Goal: Transaction & Acquisition: Book appointment/travel/reservation

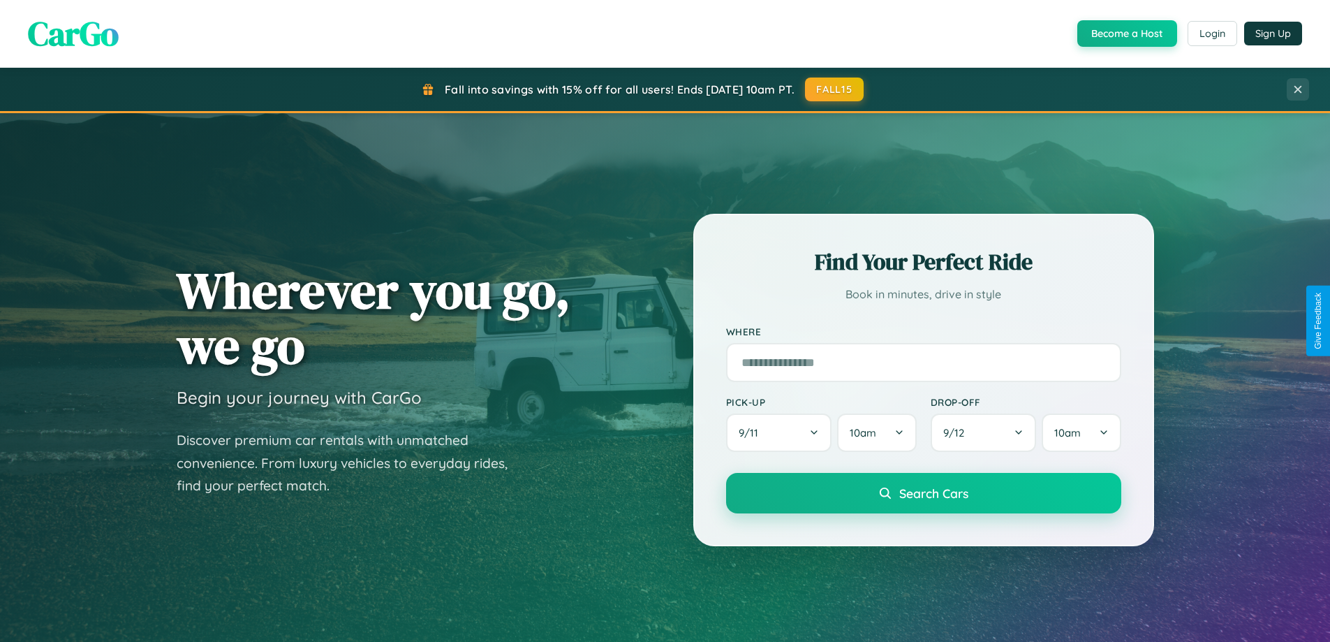
scroll to position [961, 0]
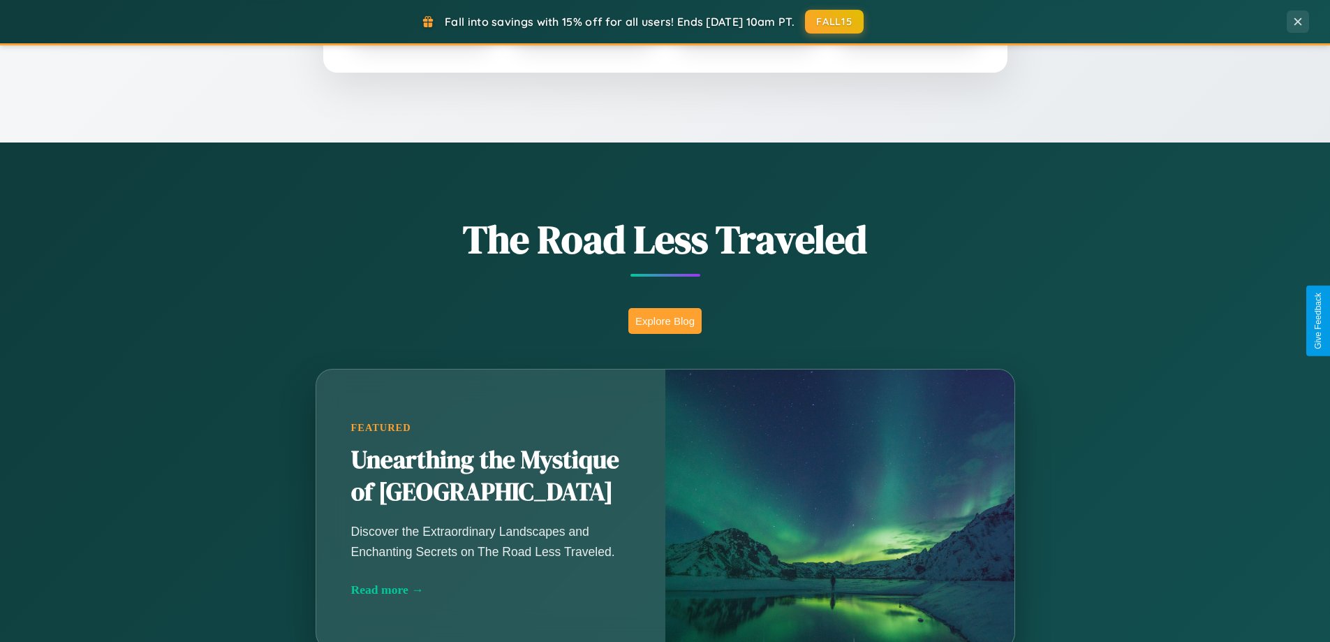
click at [665, 321] on button "Explore Blog" at bounding box center [665, 321] width 73 height 26
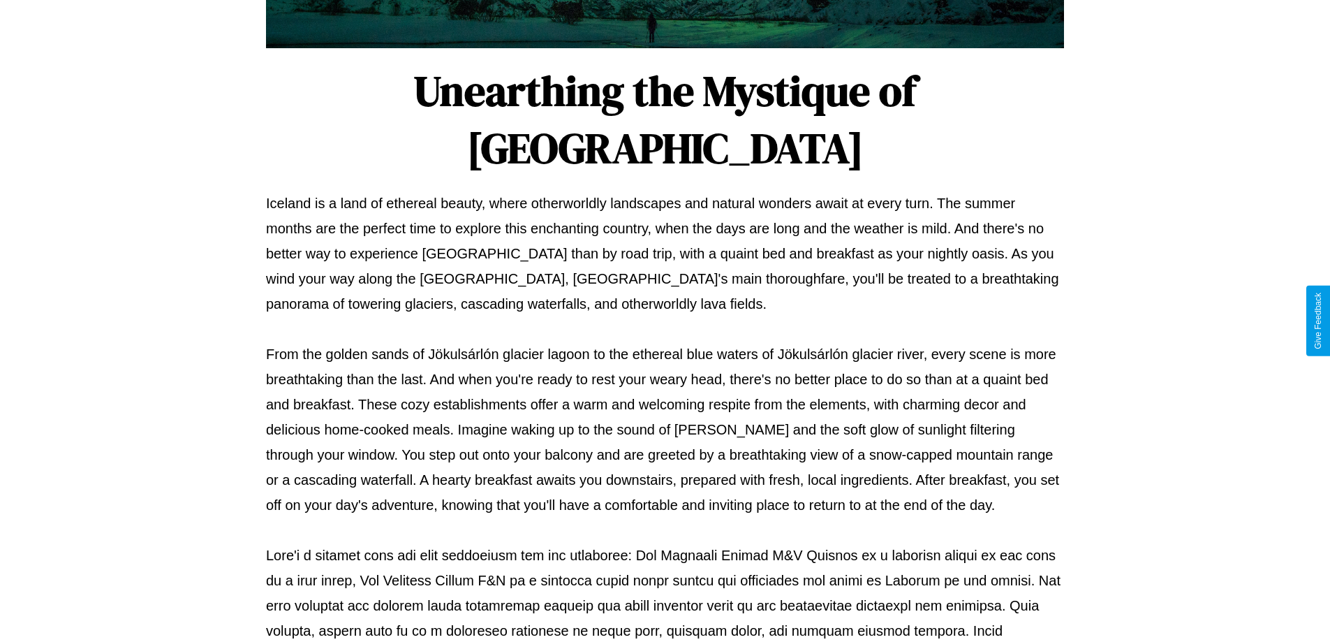
scroll to position [452, 0]
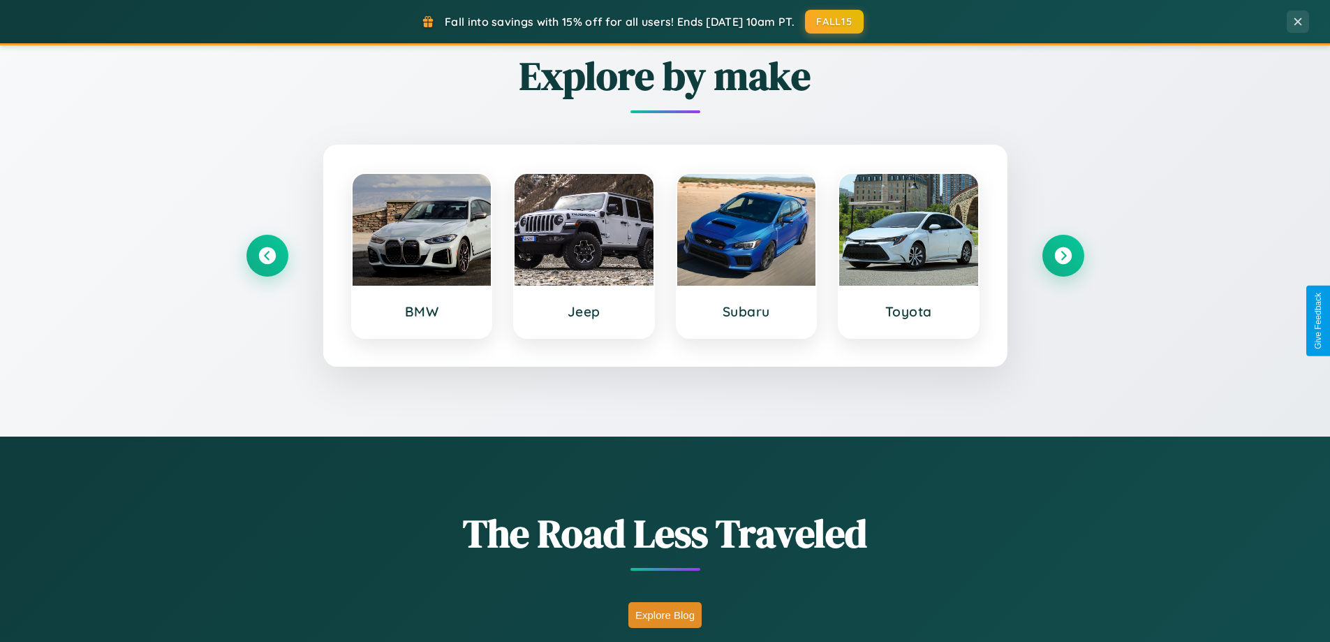
scroll to position [602, 0]
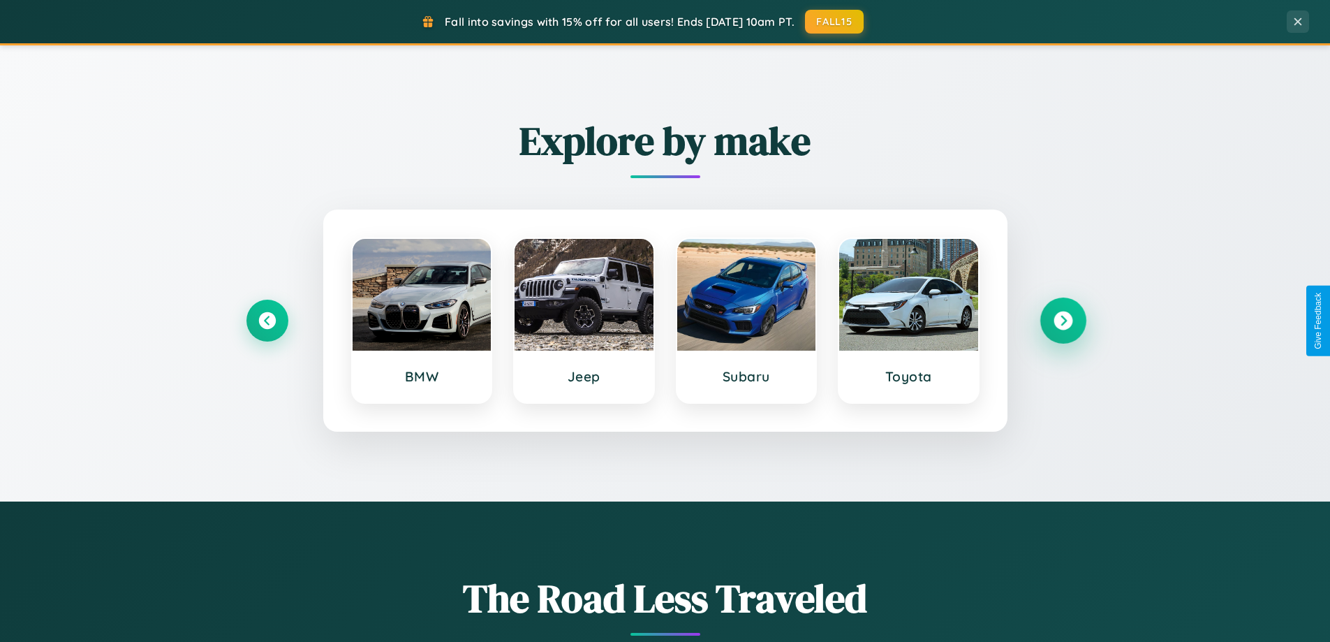
click at [1063, 321] on icon at bounding box center [1063, 320] width 19 height 19
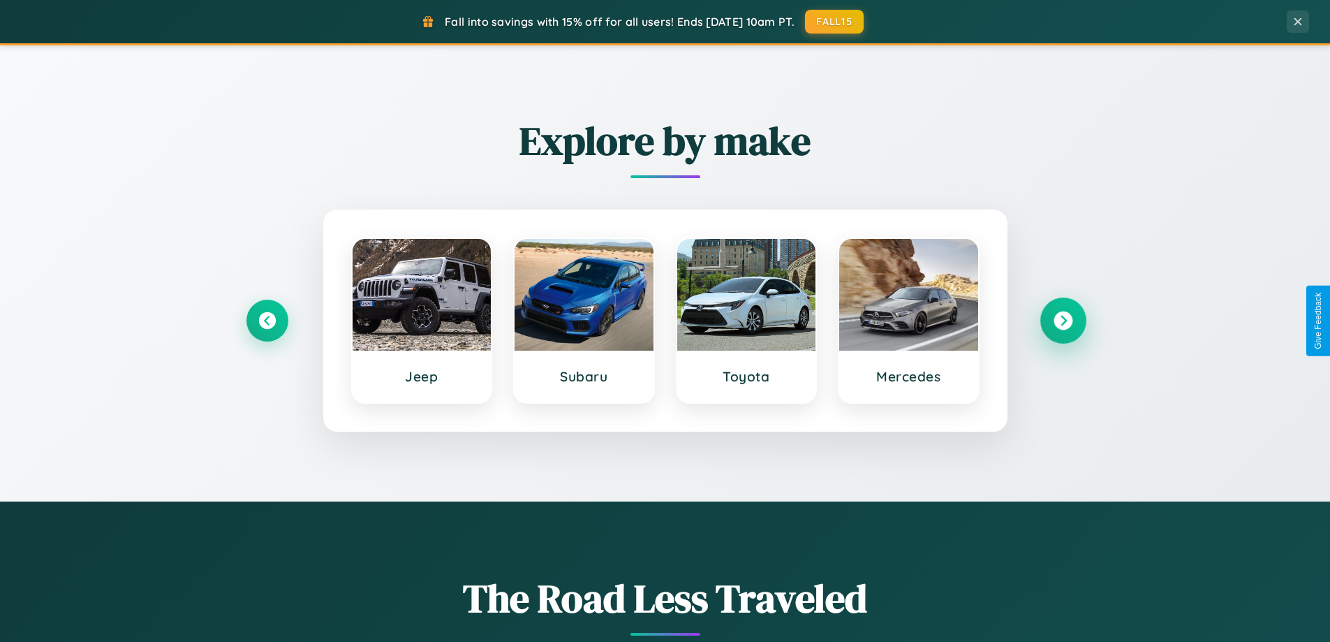
click at [1063, 321] on icon at bounding box center [1063, 320] width 19 height 19
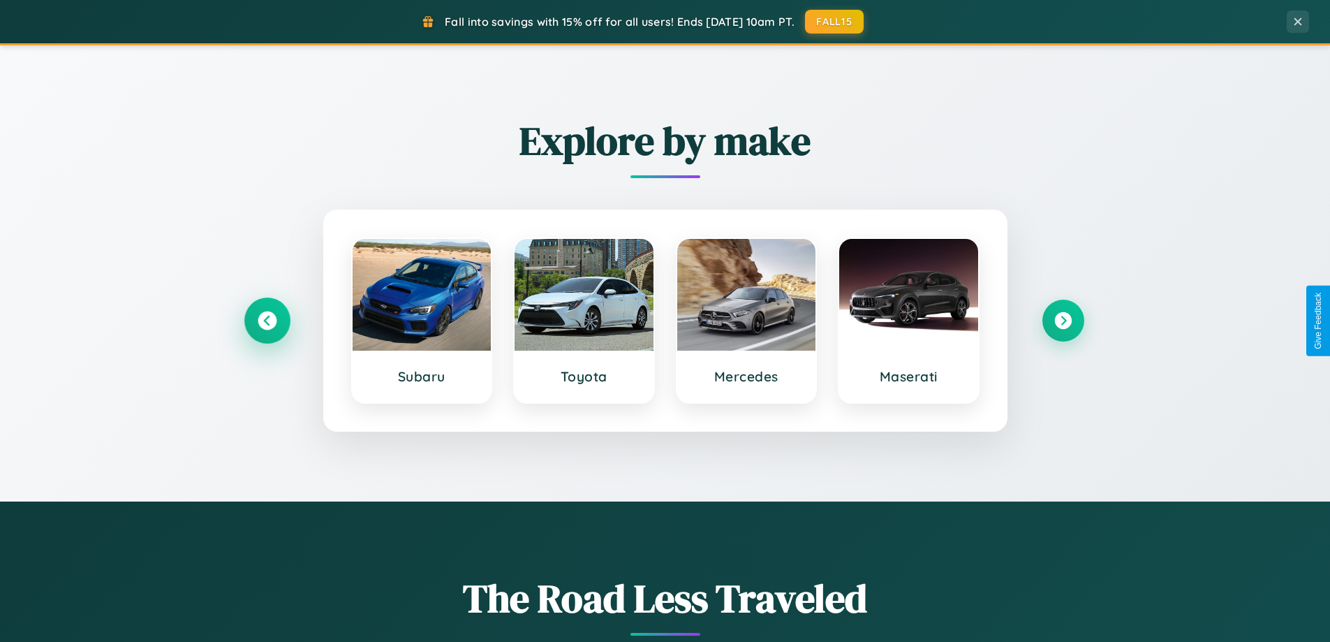
click at [267, 321] on icon at bounding box center [267, 320] width 19 height 19
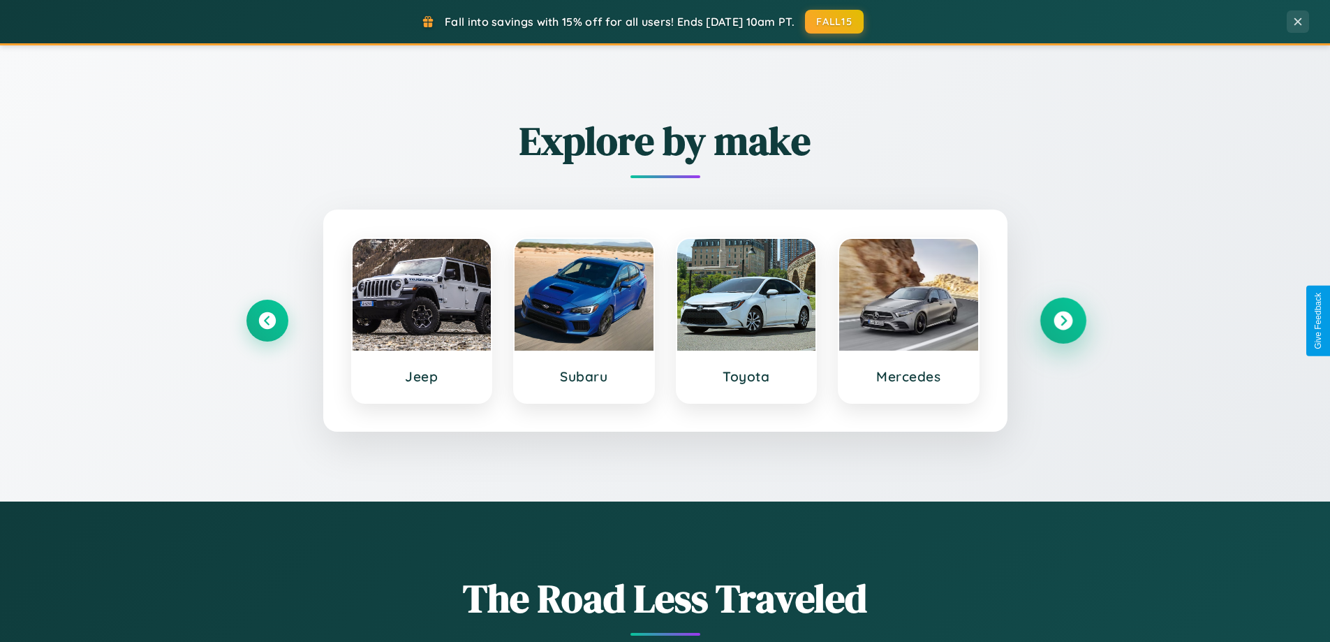
click at [1063, 321] on icon at bounding box center [1063, 320] width 19 height 19
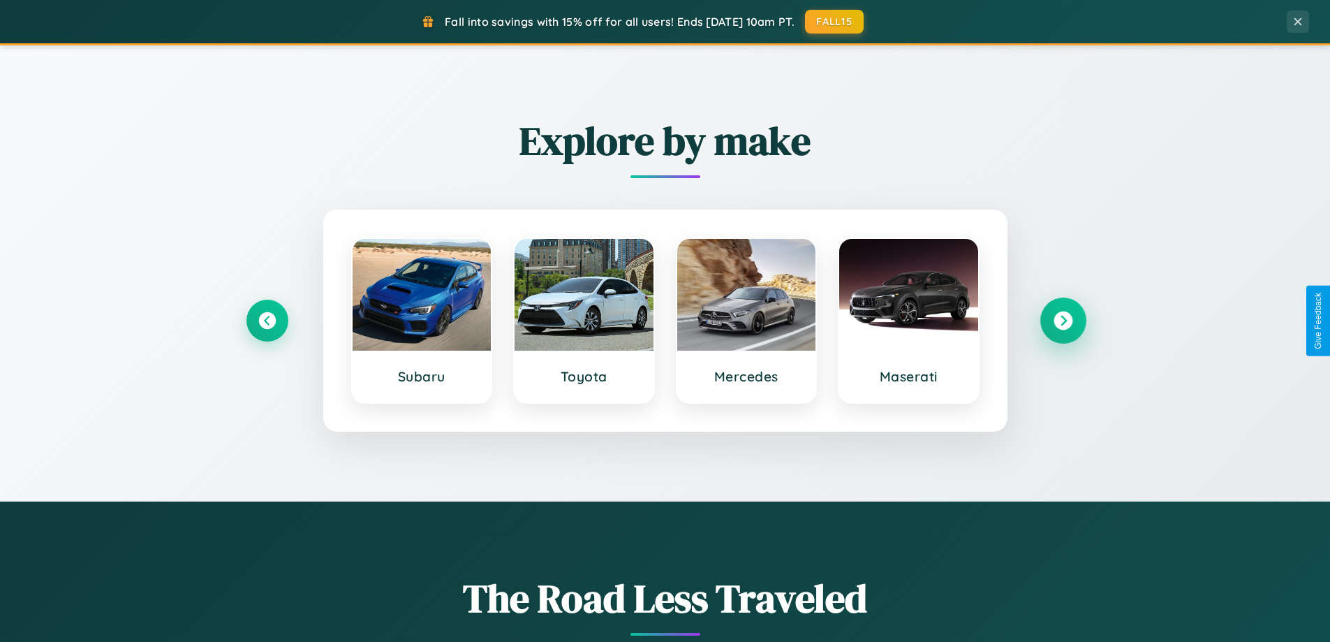
click at [1063, 321] on icon at bounding box center [1063, 320] width 19 height 19
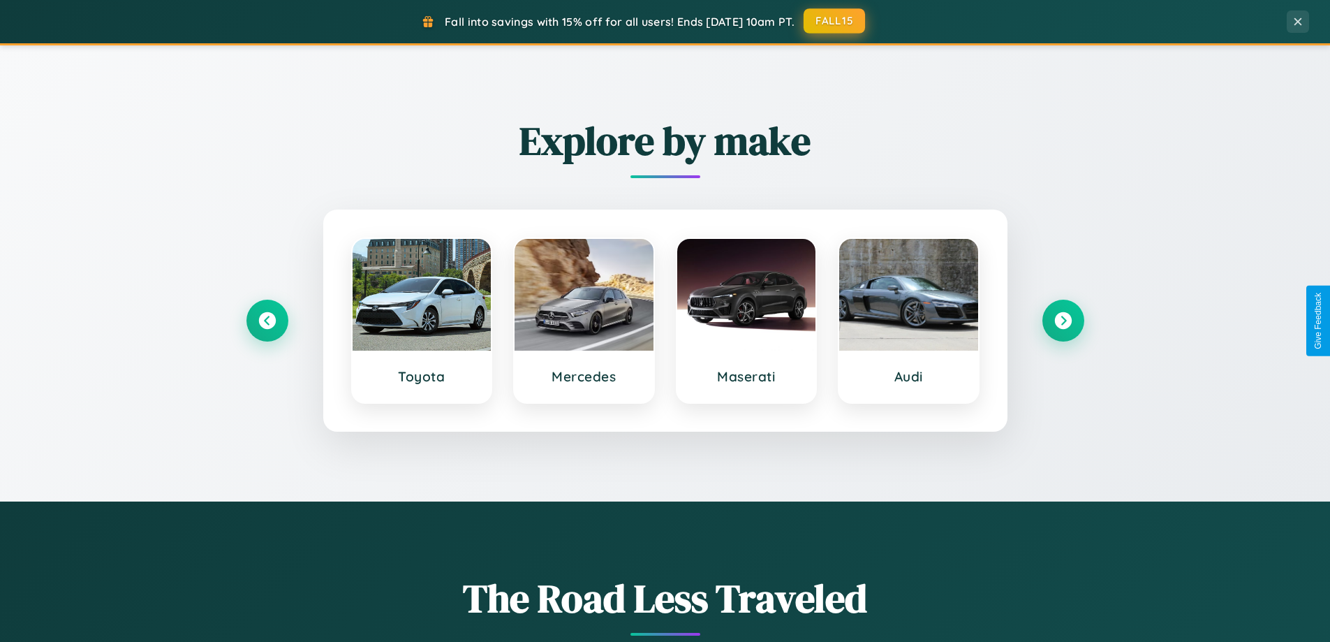
click at [835, 21] on button "FALL15" at bounding box center [834, 20] width 61 height 25
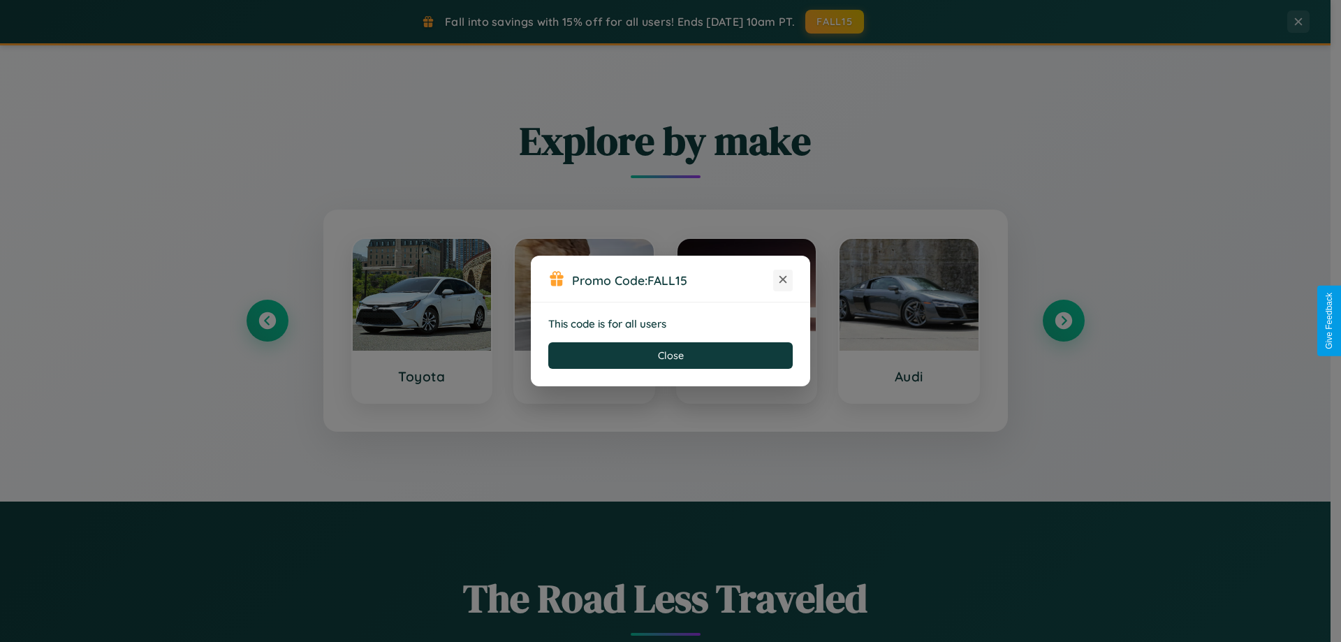
click at [783, 280] on icon at bounding box center [783, 279] width 14 height 14
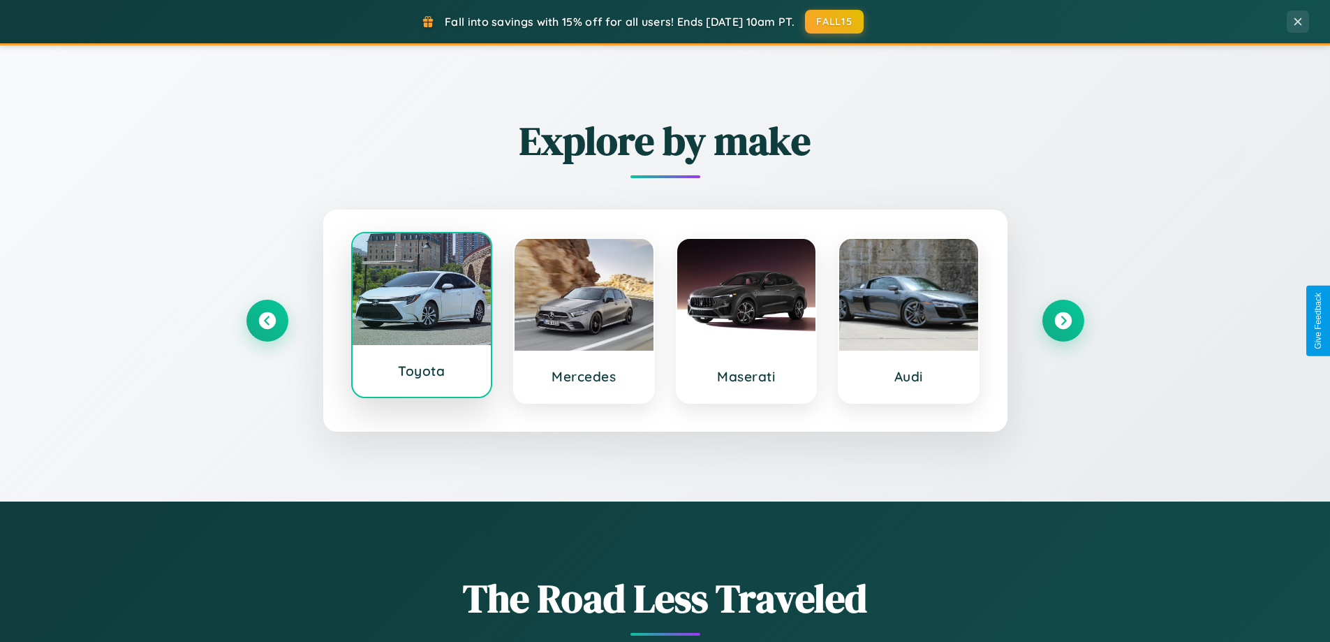
click at [421, 318] on div at bounding box center [422, 289] width 139 height 112
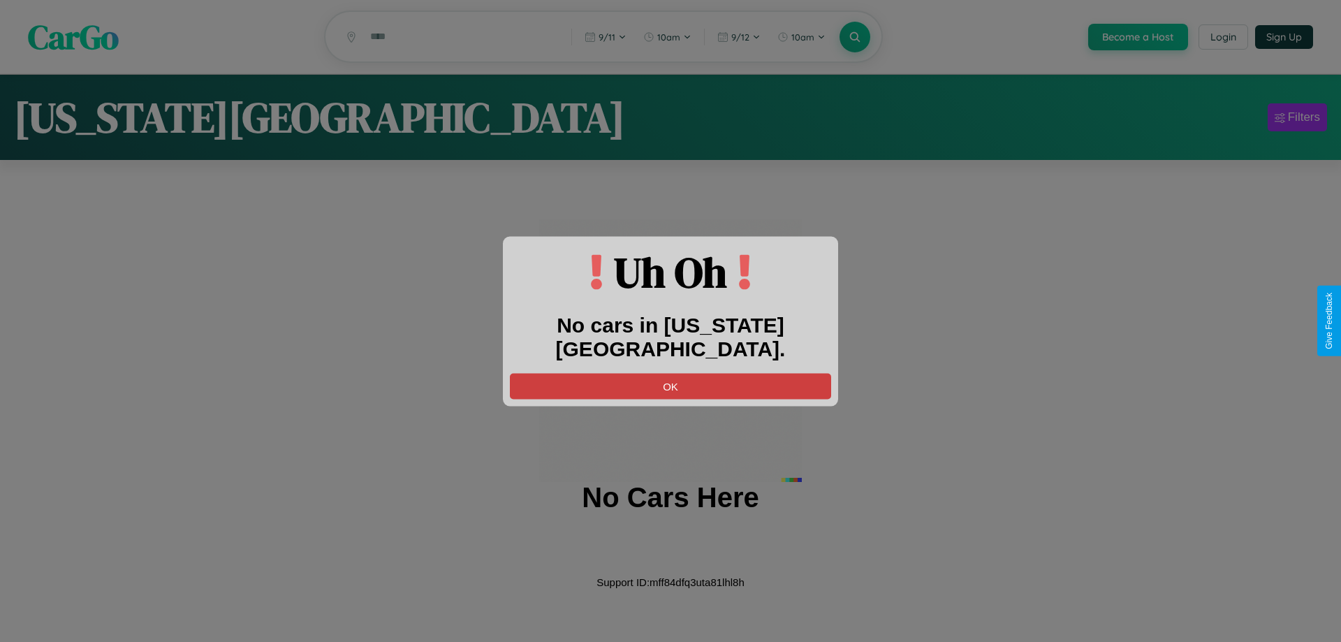
click at [670, 373] on button "OK" at bounding box center [670, 386] width 321 height 26
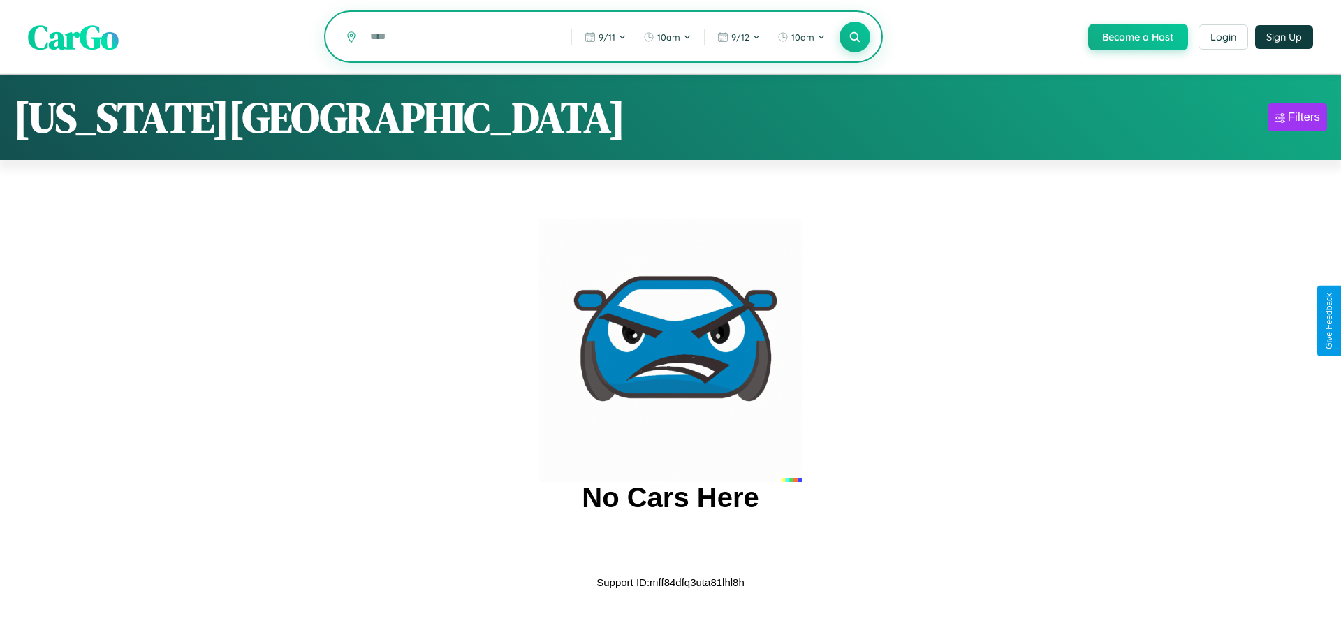
click at [460, 38] on input "text" at bounding box center [460, 36] width 194 height 24
click at [853, 38] on icon at bounding box center [854, 36] width 13 height 13
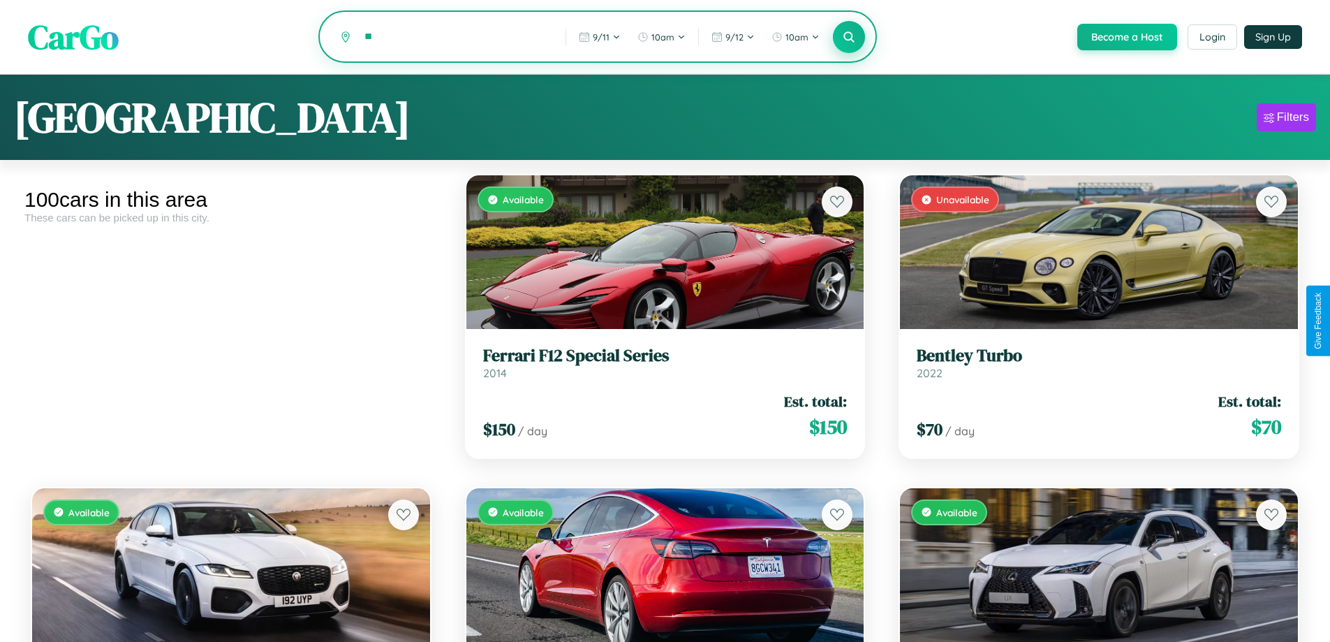
type input "*"
type input "*****"
click at [849, 38] on icon at bounding box center [849, 36] width 13 height 13
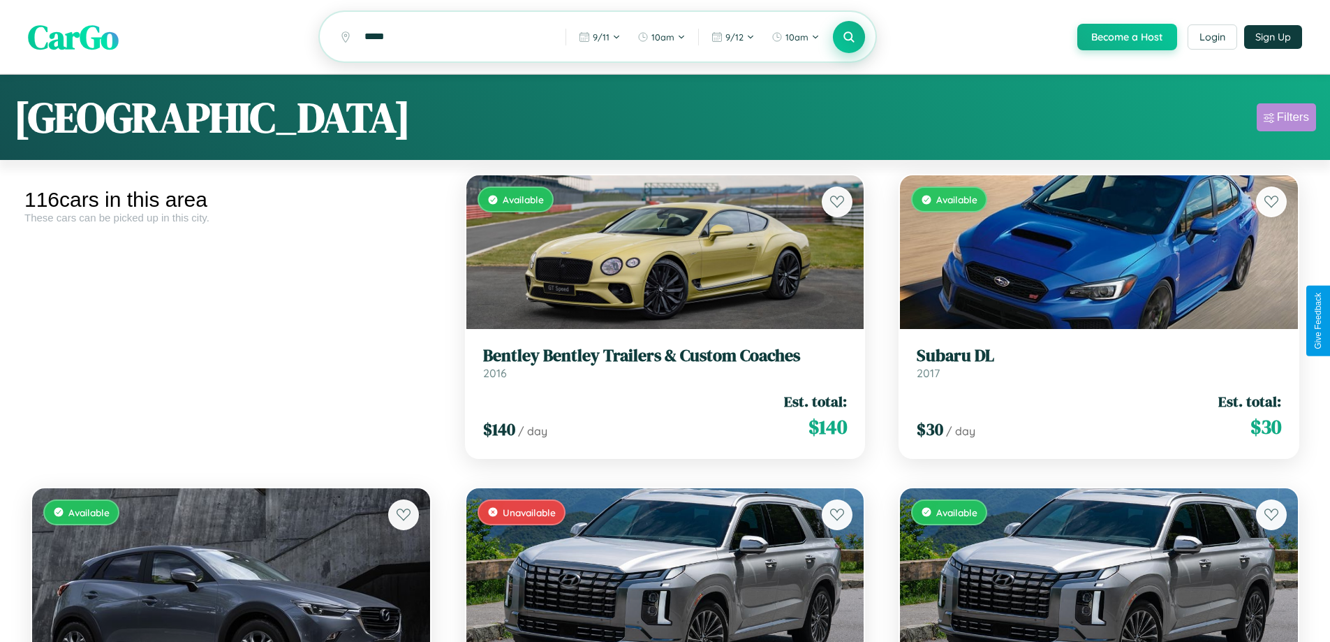
click at [1286, 119] on div "Filters" at bounding box center [1293, 117] width 32 height 14
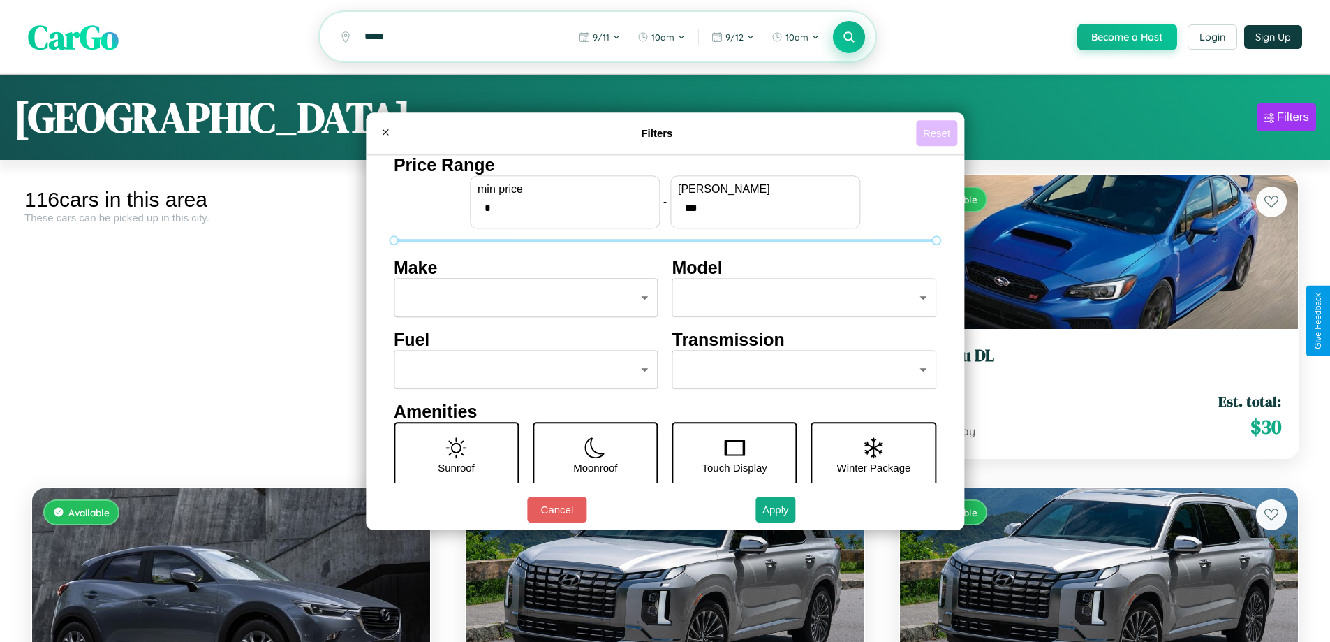
click at [939, 133] on button "Reset" at bounding box center [936, 133] width 41 height 26
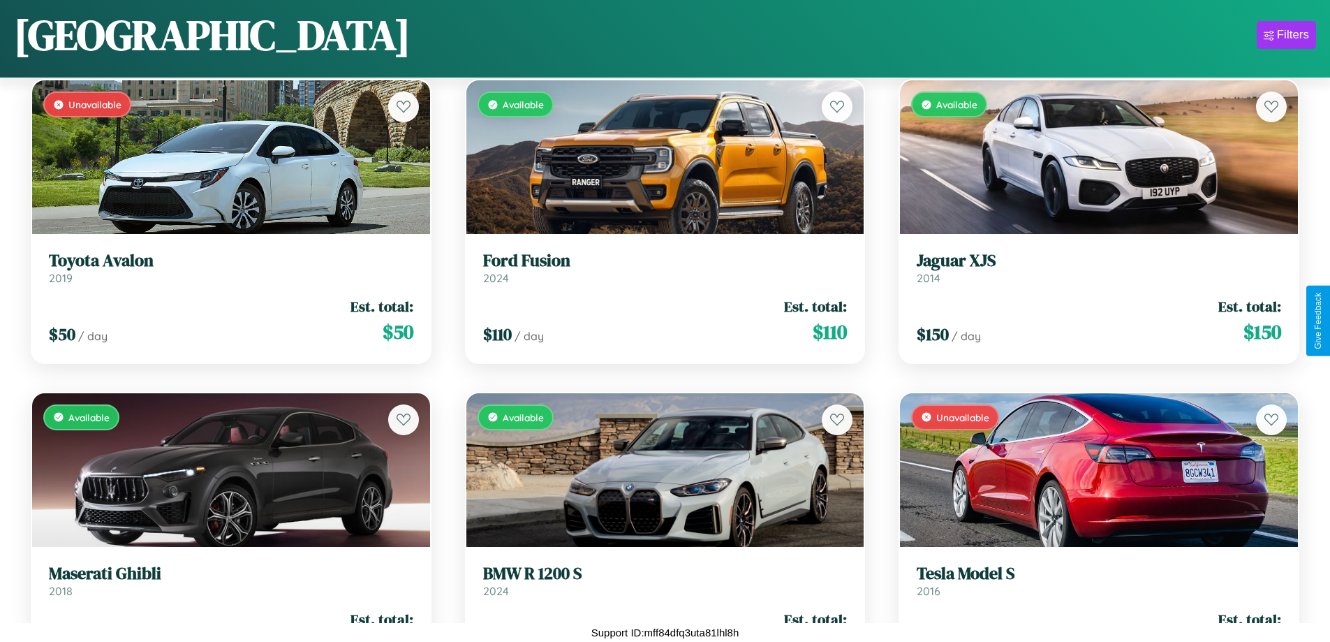
scroll to position [8328, 0]
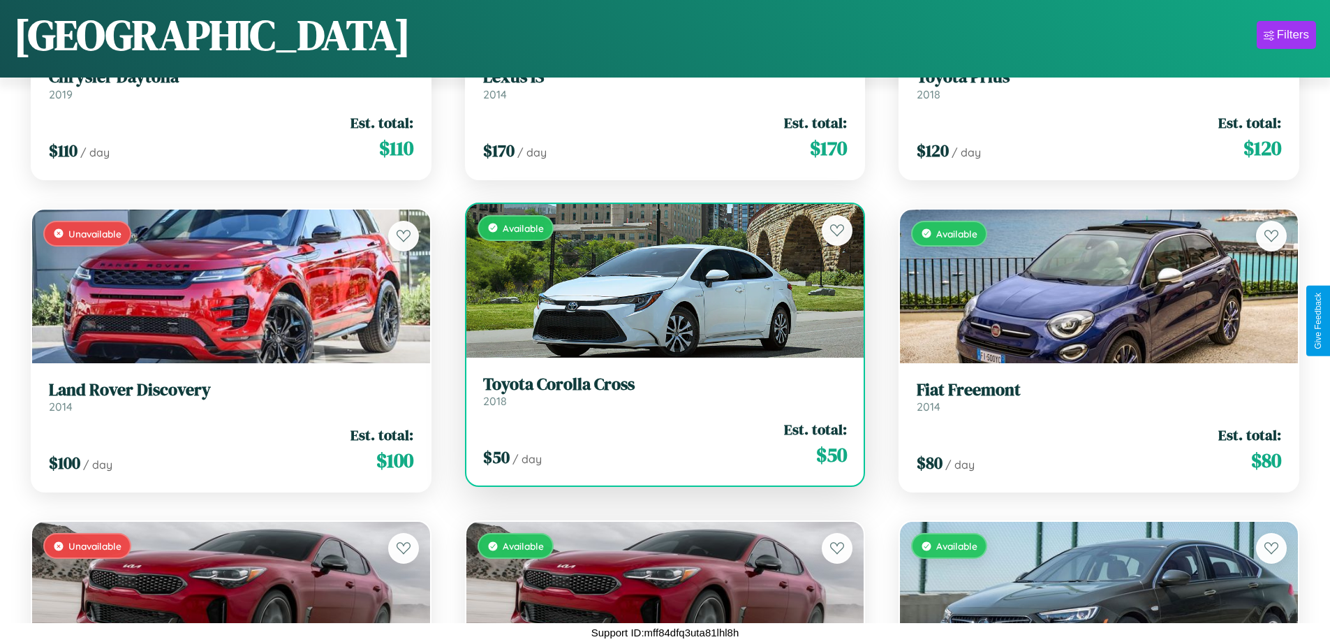
click at [659, 395] on h3 "Toyota Corolla Cross" at bounding box center [665, 384] width 365 height 20
